Goal: Transaction & Acquisition: Purchase product/service

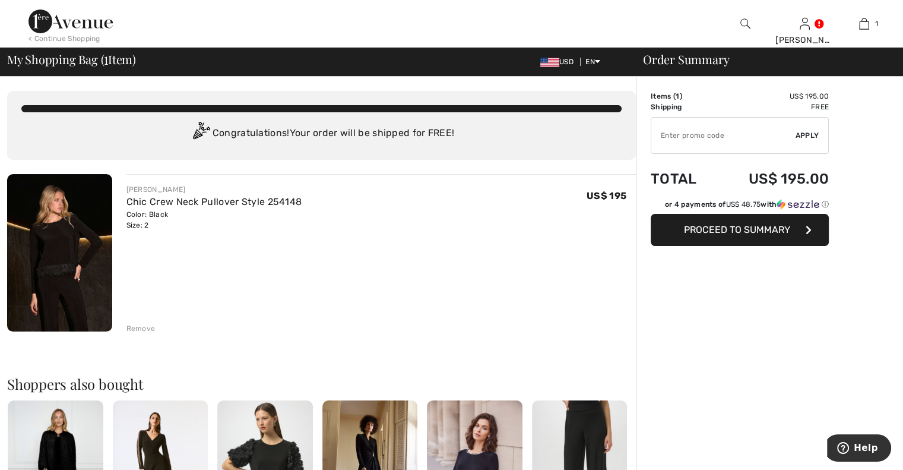
click at [662, 135] on input "TEXT" at bounding box center [723, 136] width 144 height 36
click at [810, 132] on span "Apply" at bounding box center [807, 135] width 24 height 11
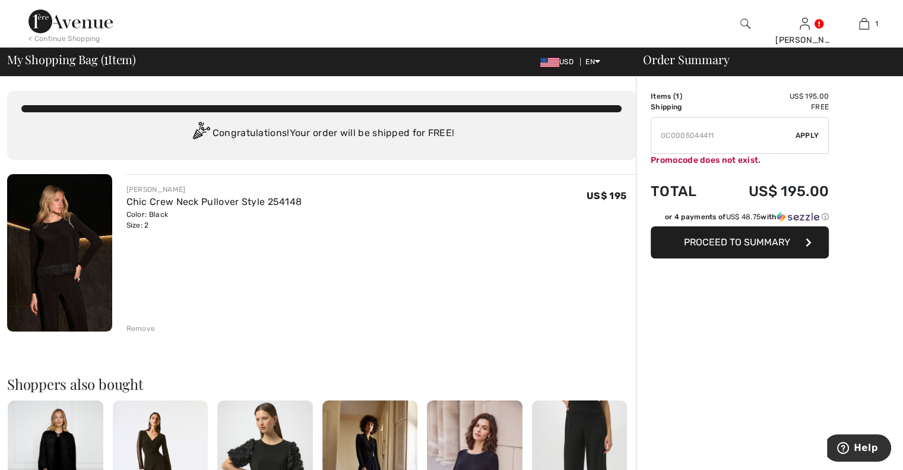
click at [724, 130] on input "TEXT" at bounding box center [723, 136] width 144 height 36
type input "G"
click at [803, 135] on span "Apply" at bounding box center [807, 135] width 24 height 11
click at [445, 199] on div "JOSEPH RIBKOFF Chic Crew Neck Pullover Style 254148 Color: Black Size: 2 Final …" at bounding box center [381, 207] width 510 height 46
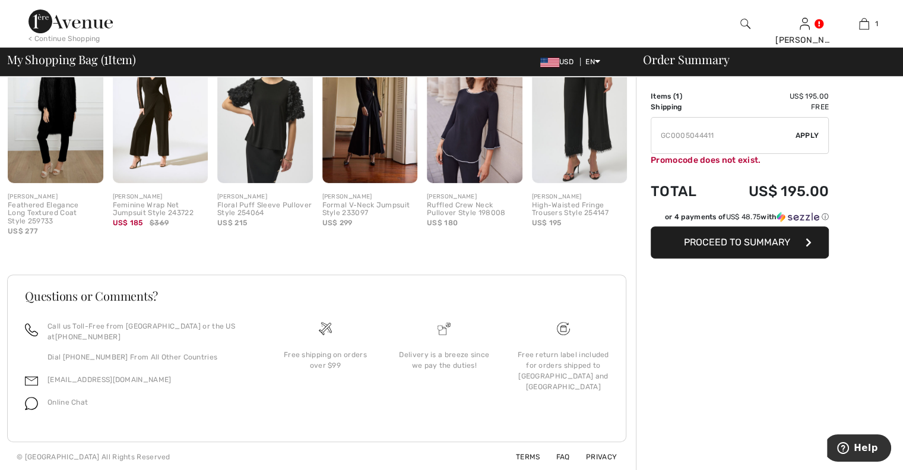
scroll to position [361, 0]
click at [722, 135] on input "TEXT" at bounding box center [723, 136] width 144 height 36
type input "G"
click at [693, 134] on input "TEXT" at bounding box center [723, 136] width 144 height 36
drag, startPoint x: 716, startPoint y: 131, endPoint x: 724, endPoint y: 139, distance: 11.4
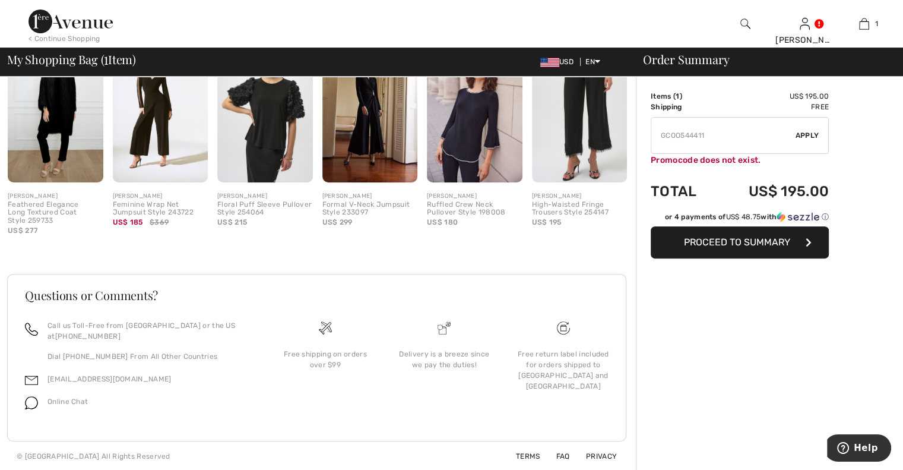
click at [716, 131] on input "TEXT" at bounding box center [723, 136] width 144 height 36
click at [810, 132] on span "Apply" at bounding box center [807, 135] width 24 height 11
click at [683, 133] on input "TEXT" at bounding box center [723, 136] width 144 height 36
click at [721, 137] on input "TEXT" at bounding box center [723, 136] width 144 height 36
click at [804, 133] on span "Apply" at bounding box center [807, 135] width 24 height 11
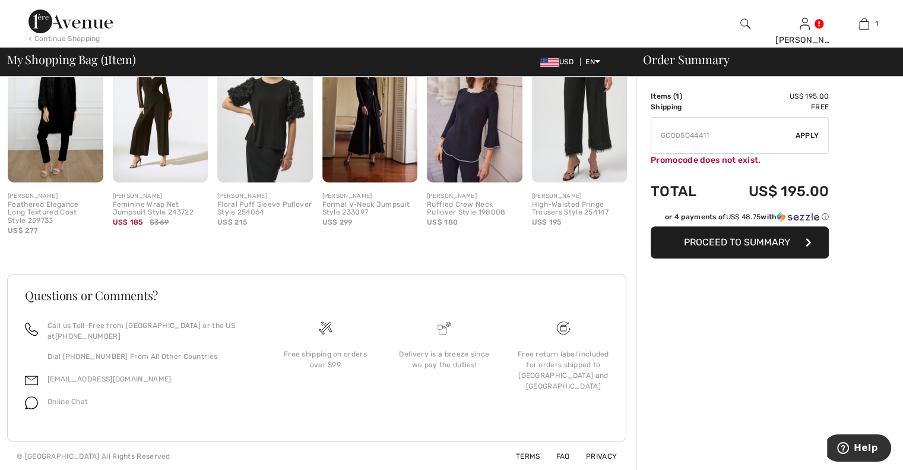
type input "GC005044411"
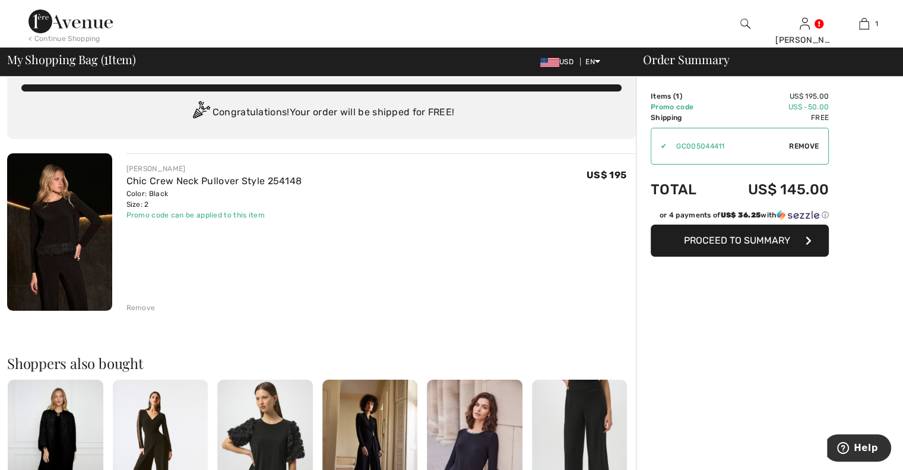
scroll to position [0, 0]
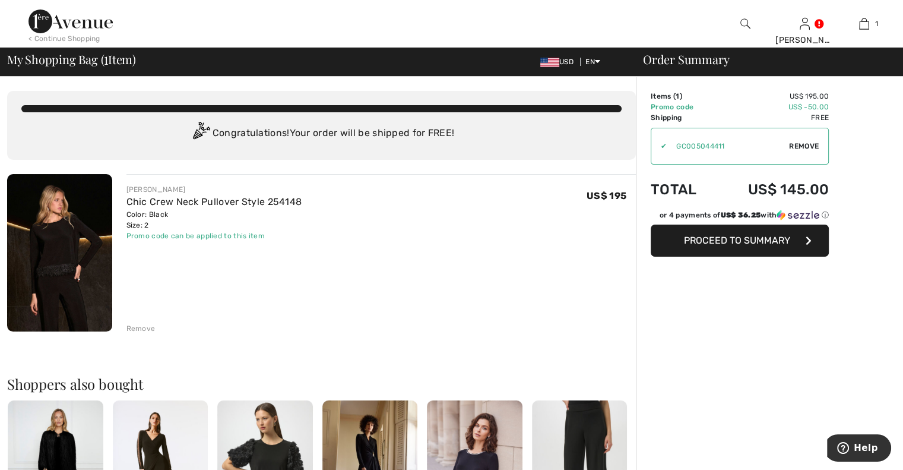
click at [728, 239] on span "Proceed to Summary" at bounding box center [737, 239] width 106 height 11
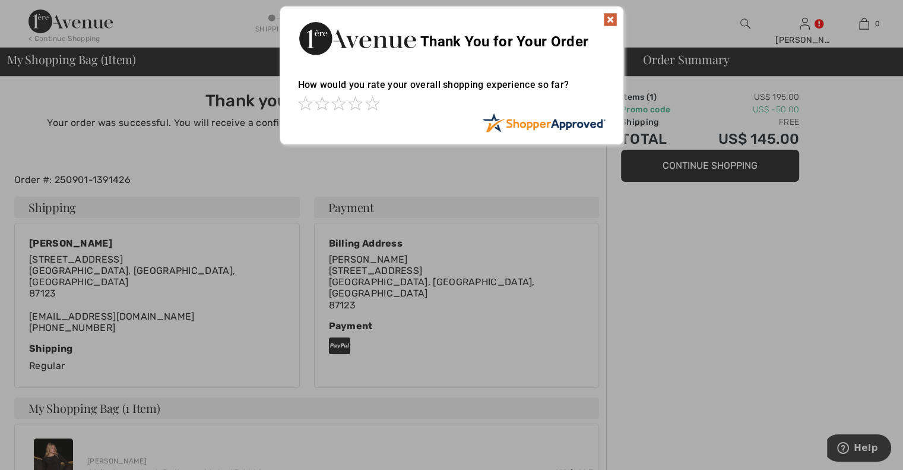
click at [610, 16] on img at bounding box center [610, 19] width 14 height 14
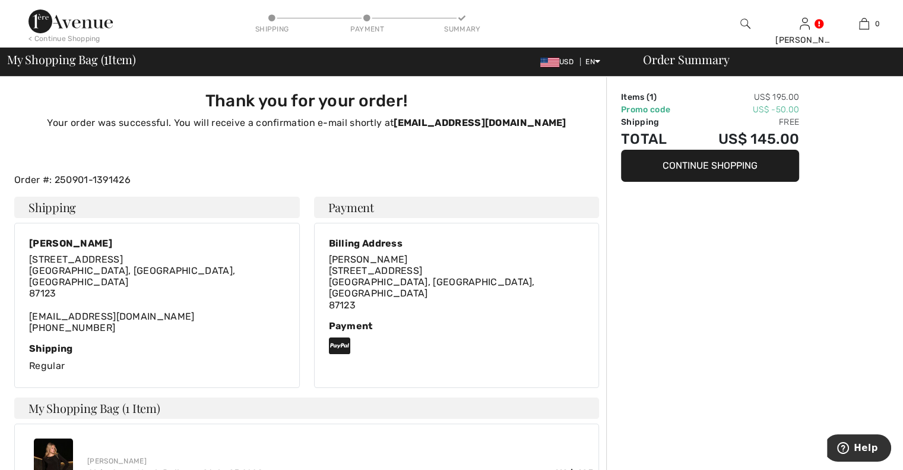
click at [715, 168] on button "Continue Shopping" at bounding box center [710, 166] width 178 height 32
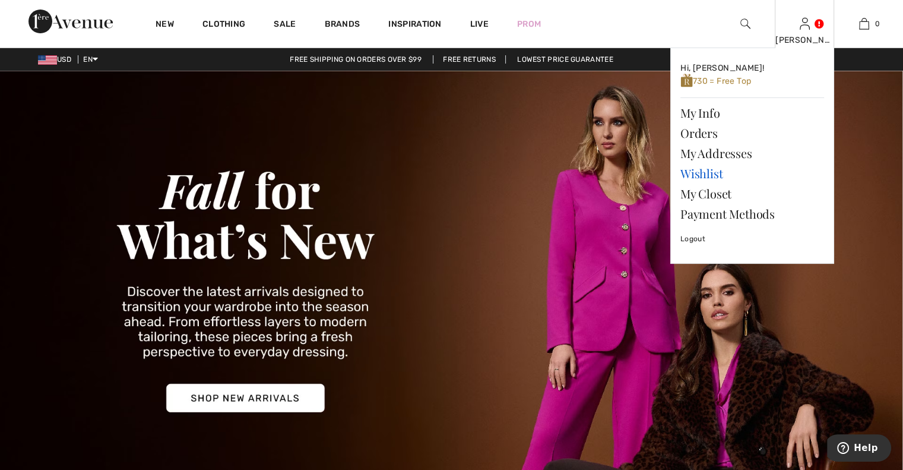
click at [700, 172] on link "Wishlist" at bounding box center [752, 173] width 144 height 20
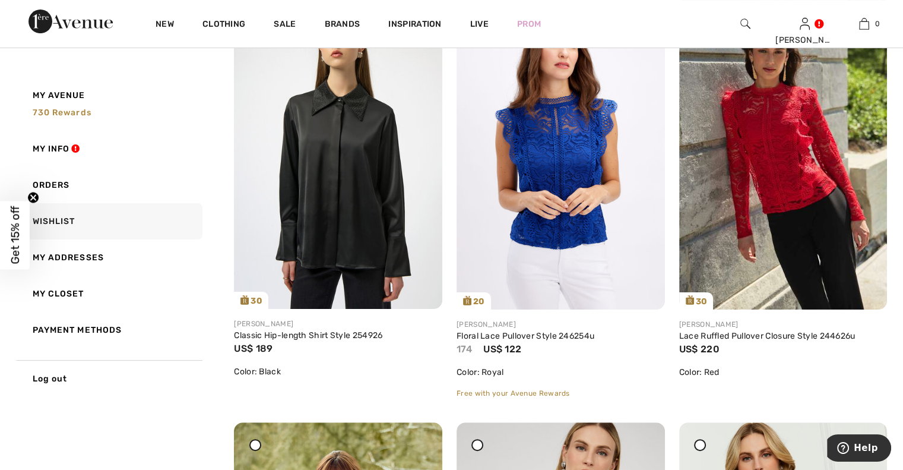
scroll to position [192, 0]
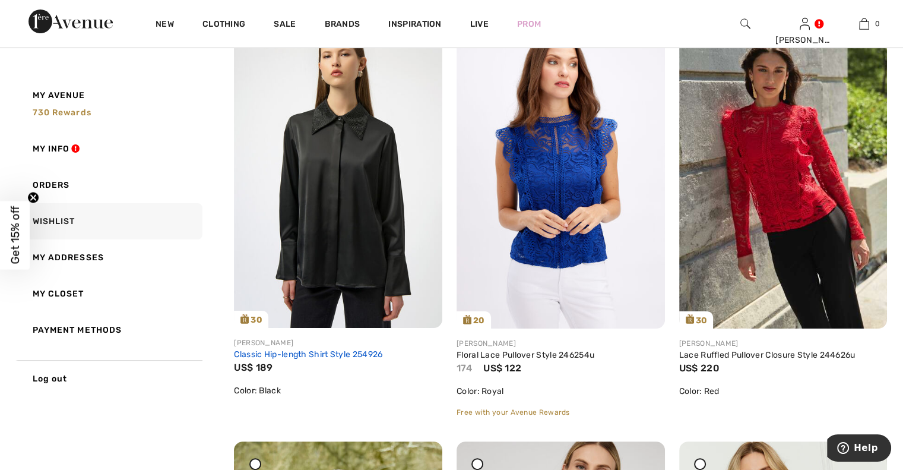
click at [315, 351] on link "Classic Hip-length Shirt Style 254926" at bounding box center [308, 354] width 148 height 10
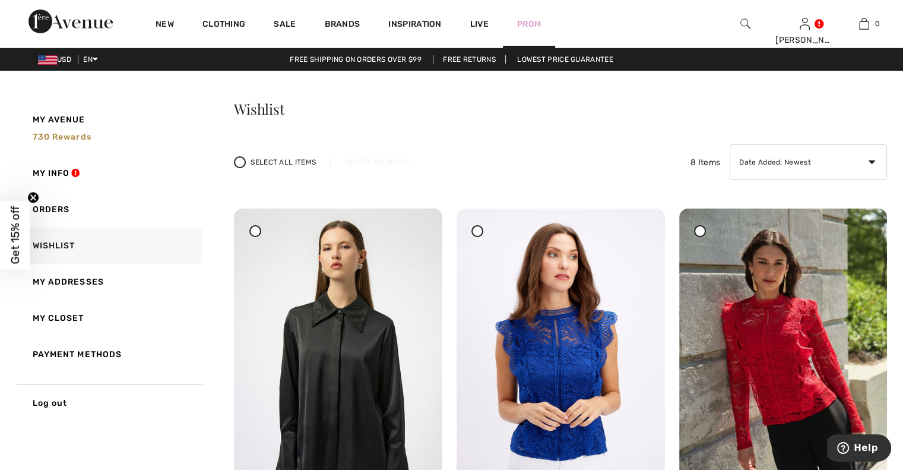
drag, startPoint x: 416, startPoint y: 231, endPoint x: 513, endPoint y: 43, distance: 211.9
click at [416, 221] on icon at bounding box center [419, 217] width 7 height 8
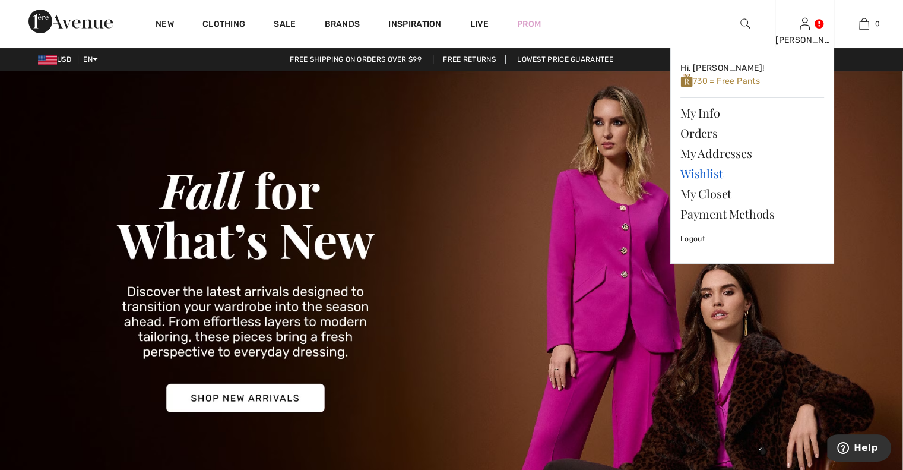
click at [698, 172] on link "Wishlist" at bounding box center [752, 173] width 144 height 20
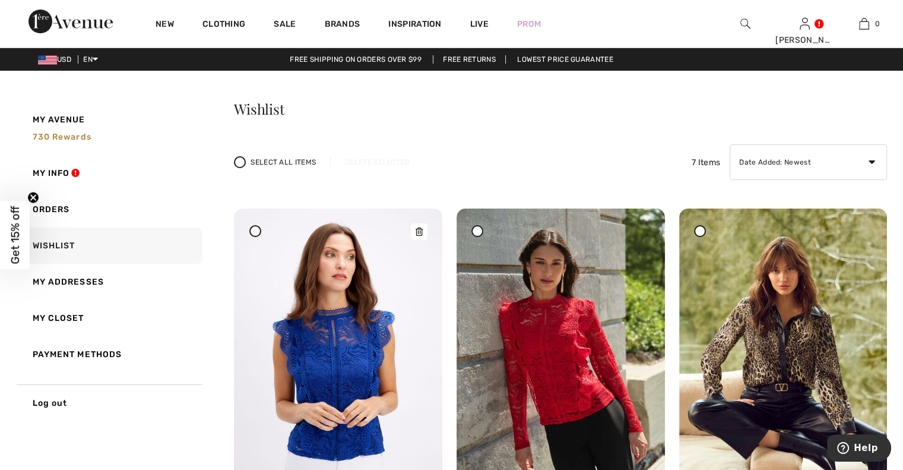
click at [322, 305] on img at bounding box center [338, 364] width 208 height 312
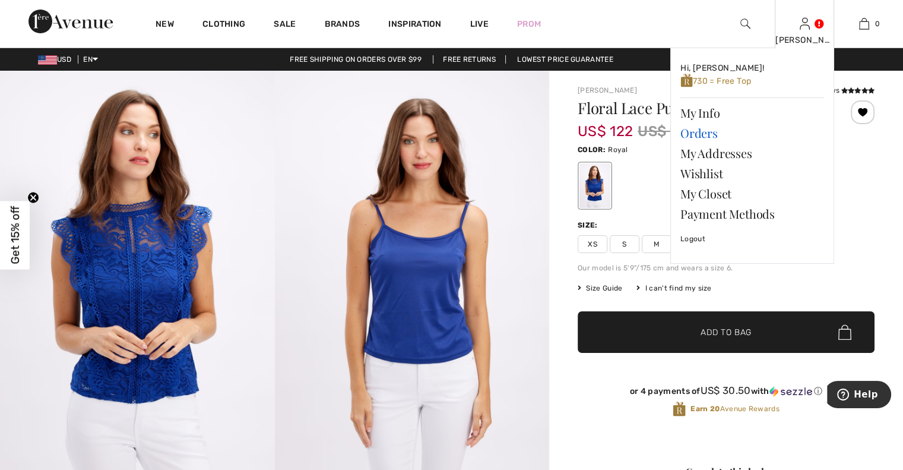
click at [699, 131] on link "Orders" at bounding box center [752, 133] width 144 height 20
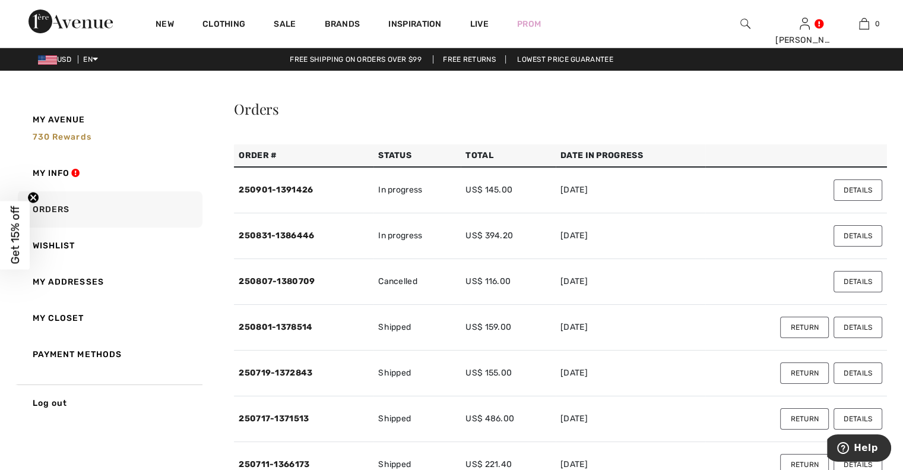
click at [848, 188] on button "Details" at bounding box center [857, 189] width 49 height 21
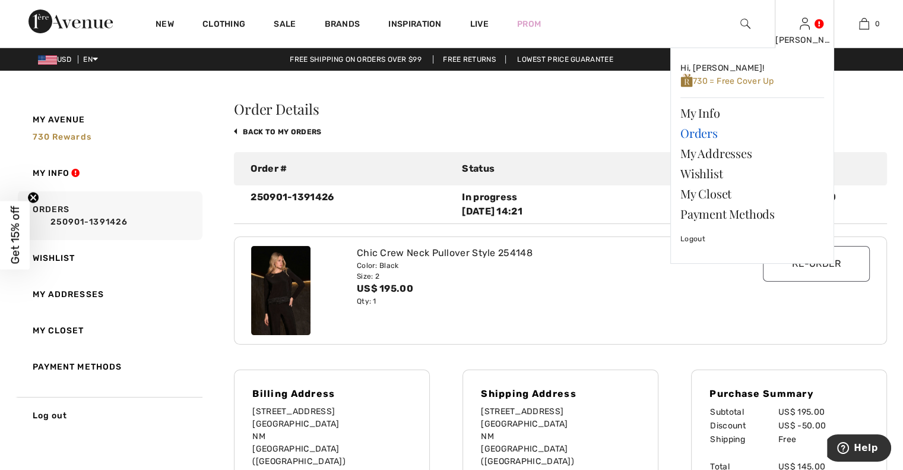
click at [702, 129] on link "Orders" at bounding box center [752, 133] width 144 height 20
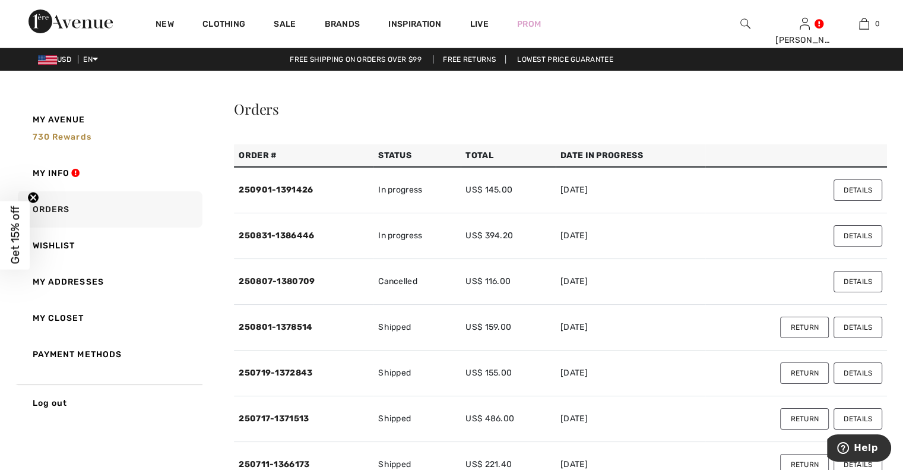
click at [847, 237] on button "Details" at bounding box center [857, 235] width 49 height 21
